Goal: Communication & Community: Share content

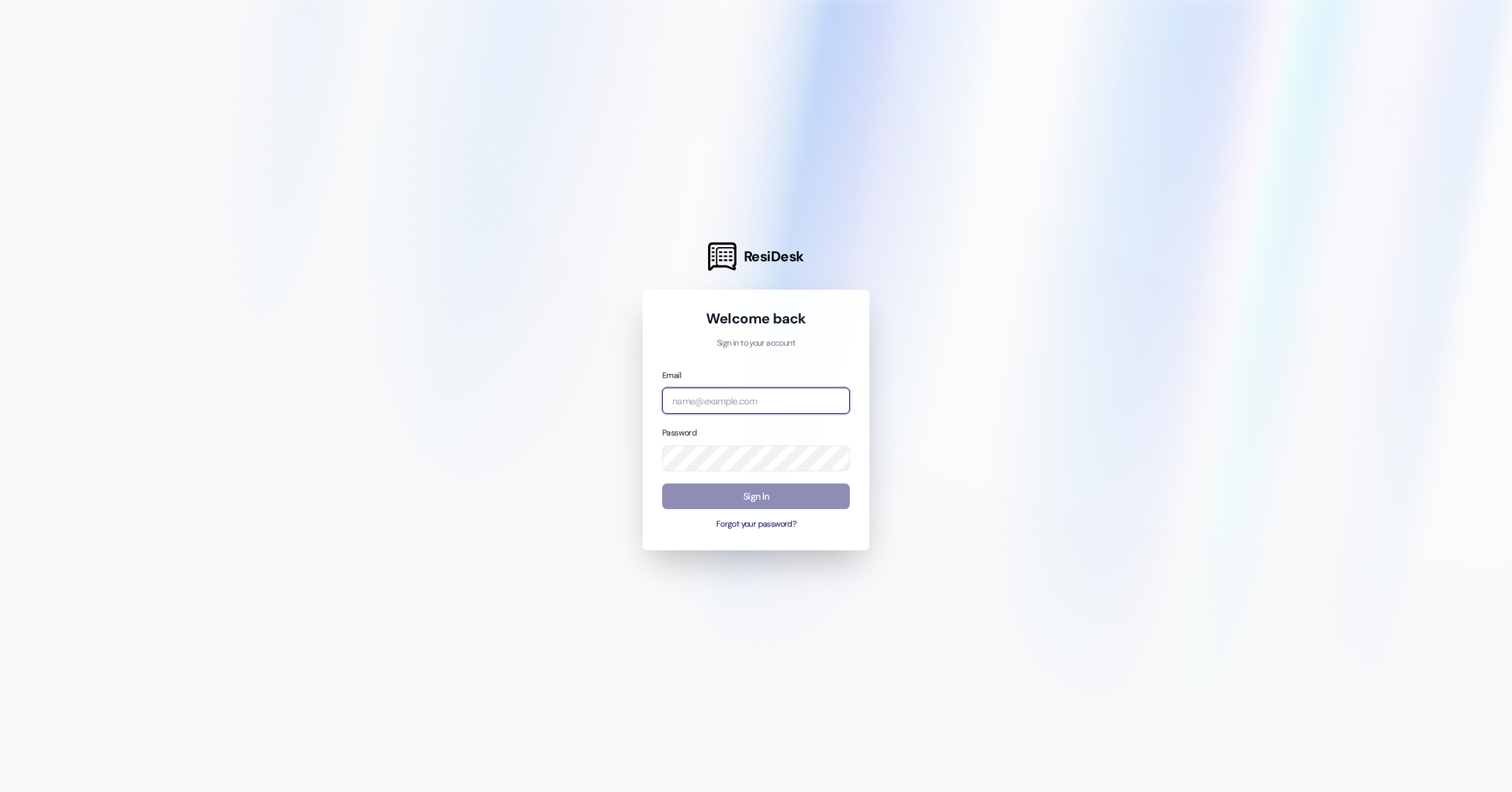
type input "[PERSON_NAME][EMAIL_ADDRESS][DOMAIN_NAME]"
click at [761, 493] on button "Sign In" at bounding box center [756, 496] width 188 height 27
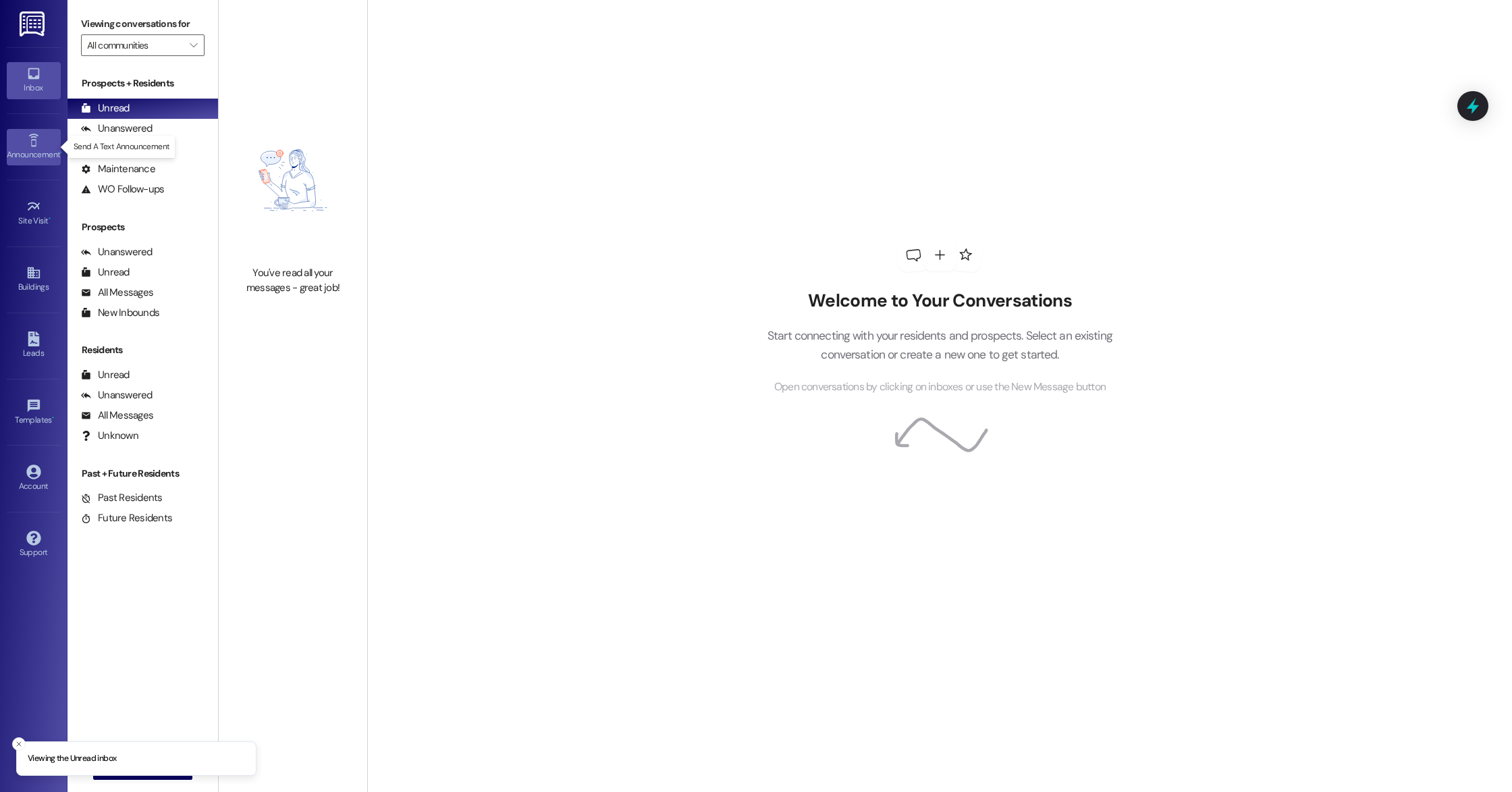
click at [36, 151] on div "Announcement •" at bounding box center [33, 155] width 67 height 14
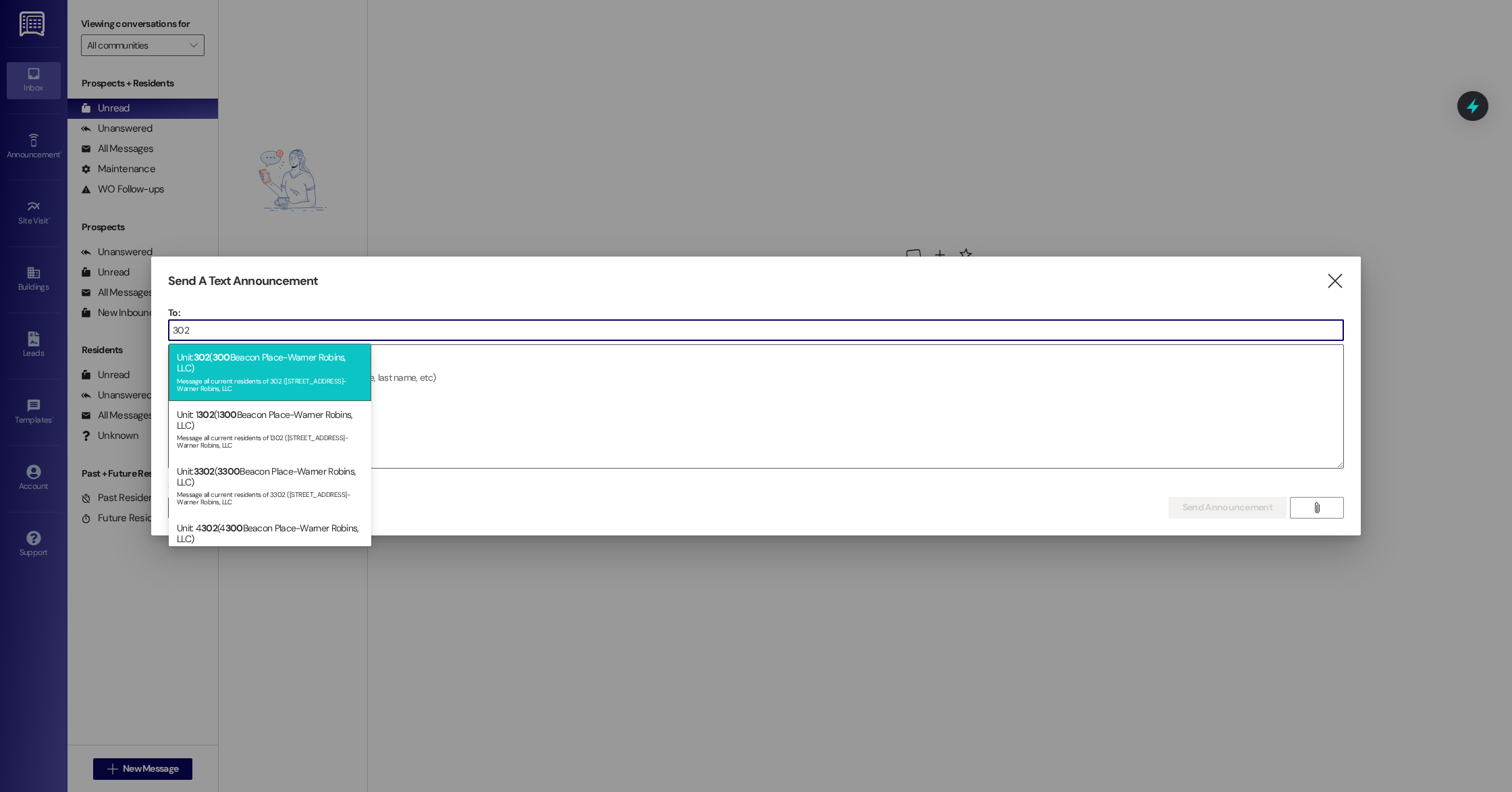
type input "302"
click at [251, 367] on div "Unit: 302 ( [GEOGRAPHIC_DATA]-Warner Robins, LLC) Message all current residents…" at bounding box center [270, 371] width 202 height 57
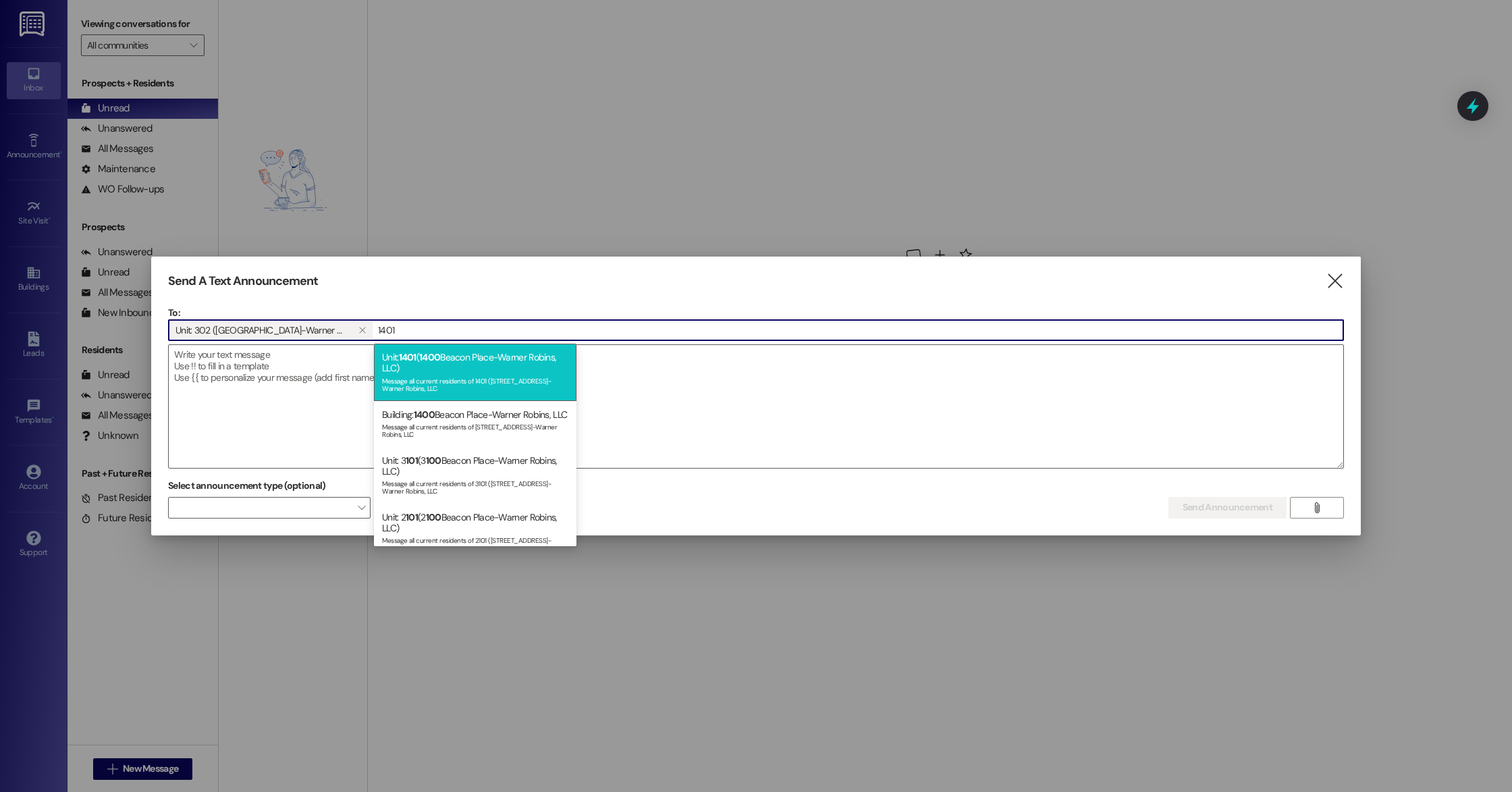
type input "1401"
click at [440, 362] on span "1400" at bounding box center [430, 357] width 21 height 12
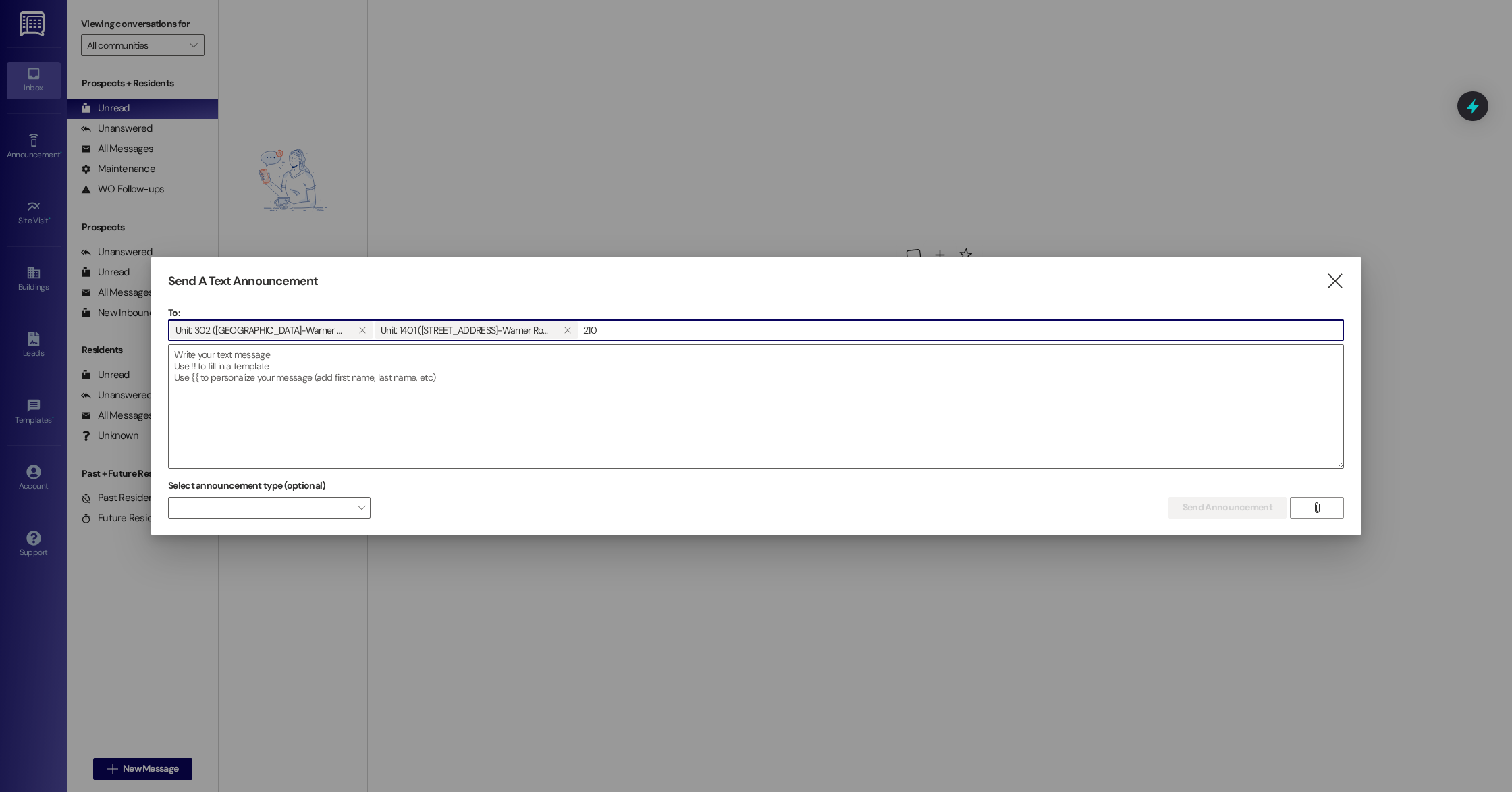
type input "2103"
type input "2802"
type input "3103"
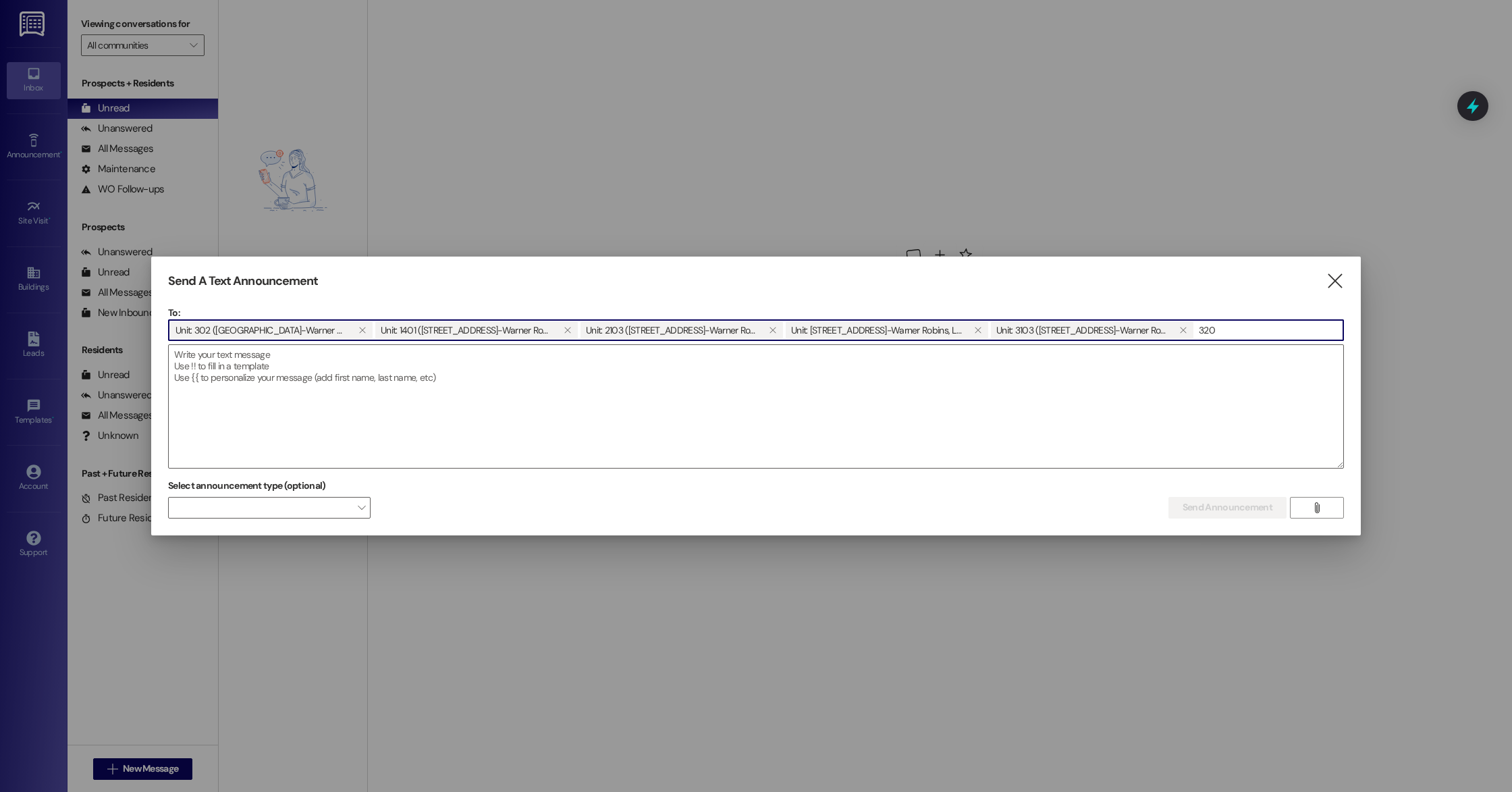
type input "3201"
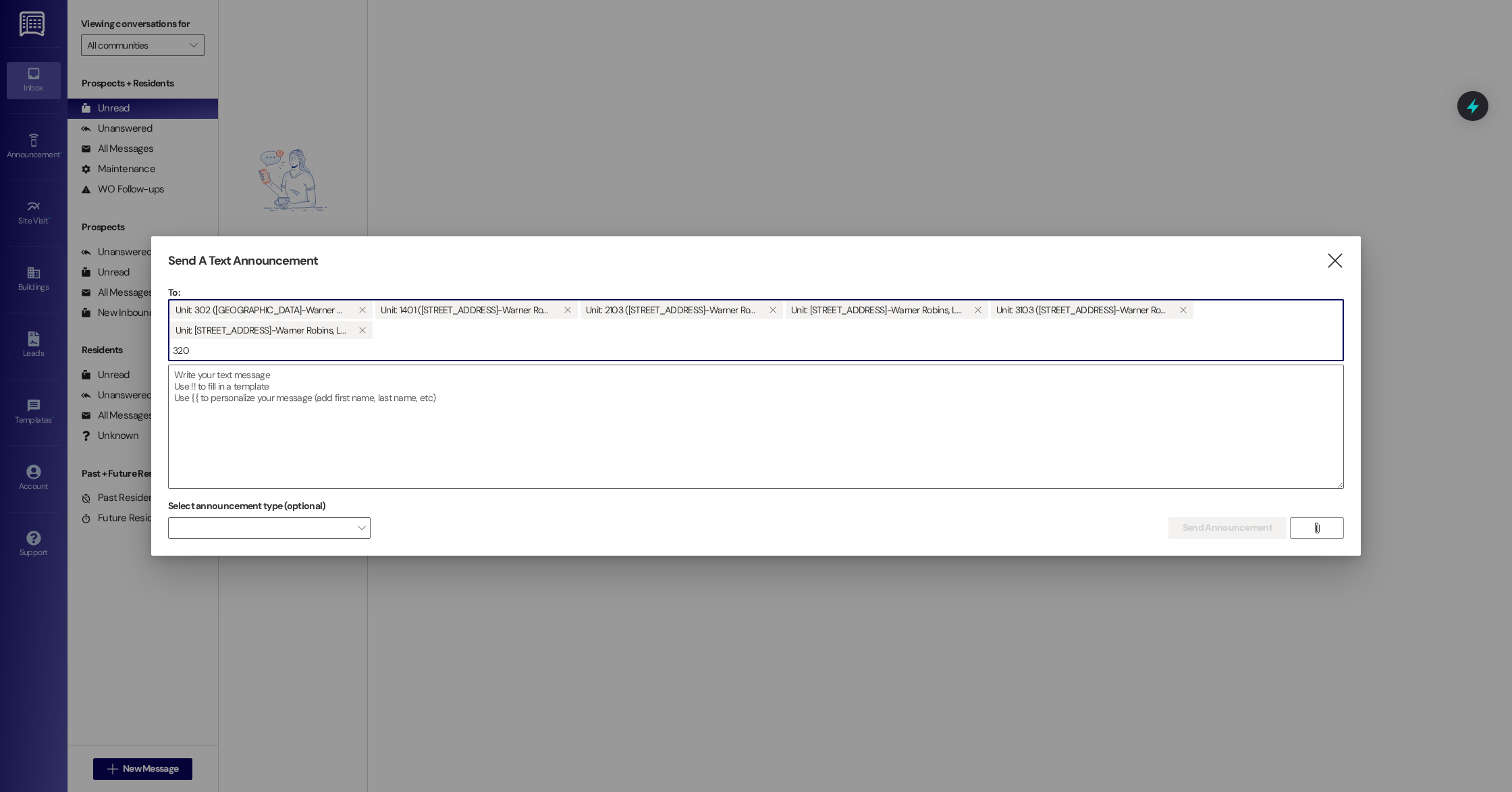
type input "3205"
type input "3804"
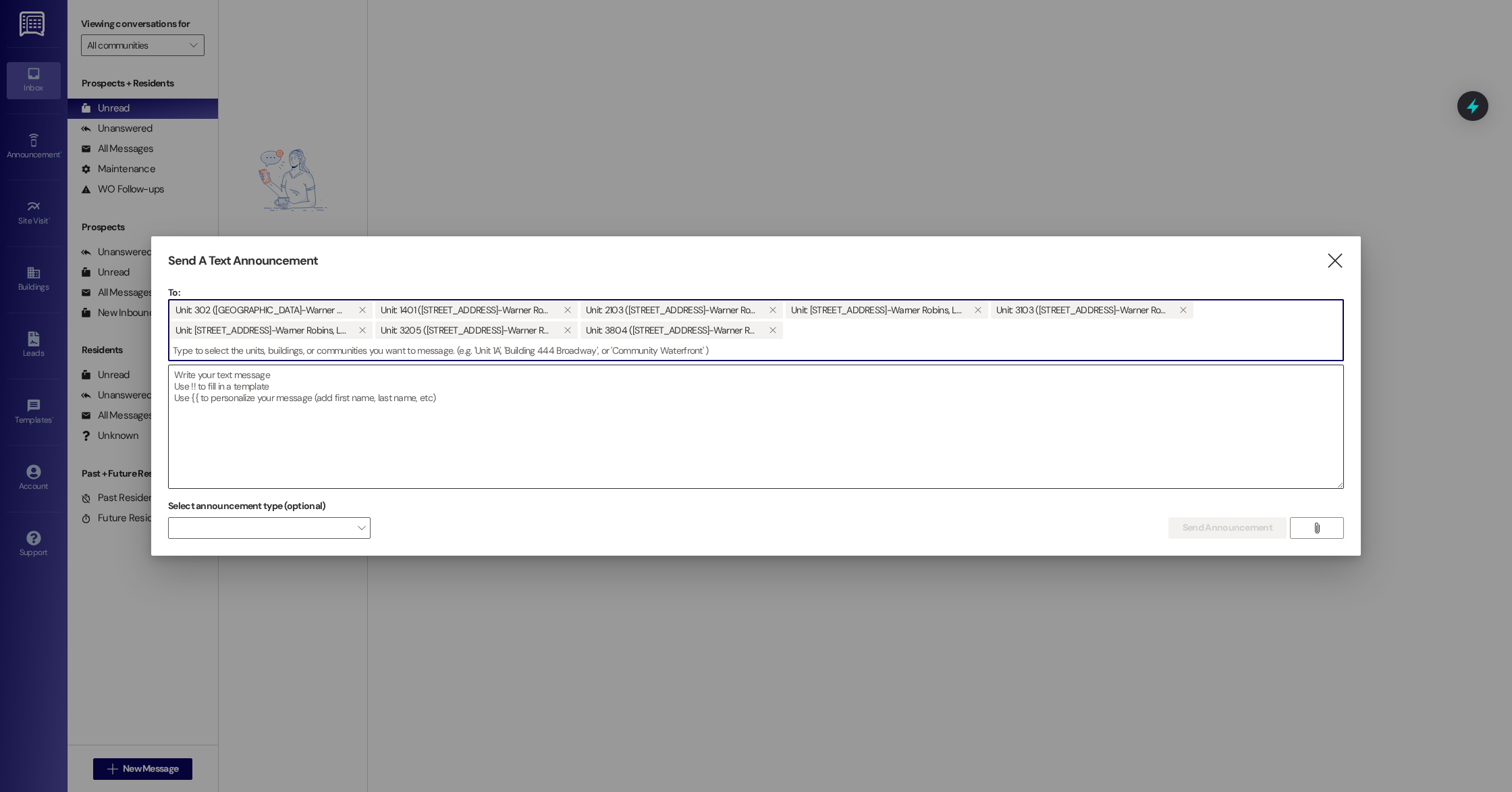
click at [448, 430] on textarea at bounding box center [756, 427] width 1174 height 123
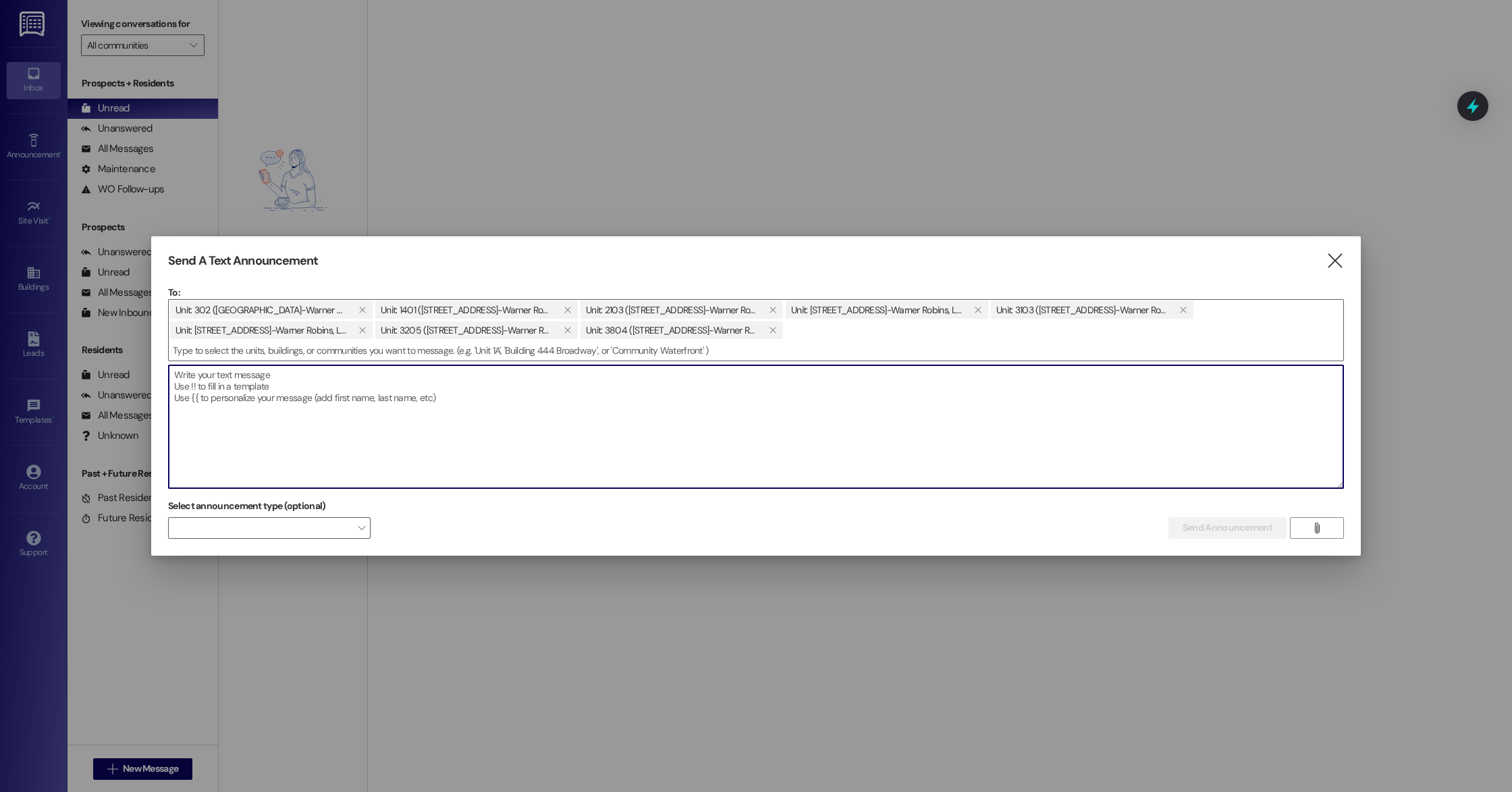
paste textarea "Hello!! This is a friendly reminder that we will need you to complete your rene…"
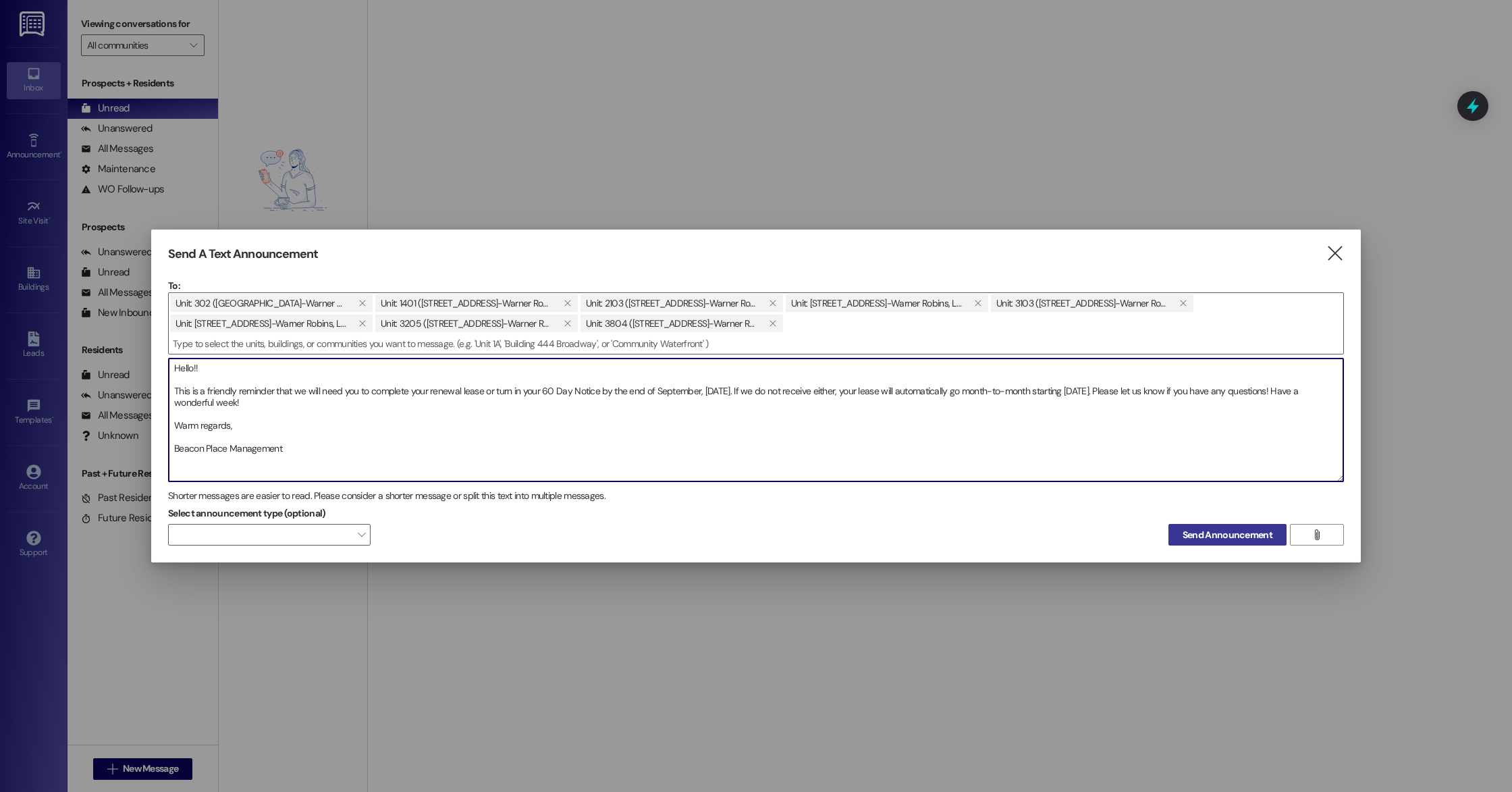
type textarea "Hello!! This is a friendly reminder that we will need you to complete your rene…"
click at [1203, 538] on span "Send Announcement" at bounding box center [1227, 535] width 89 height 14
